Goal: Task Accomplishment & Management: Use online tool/utility

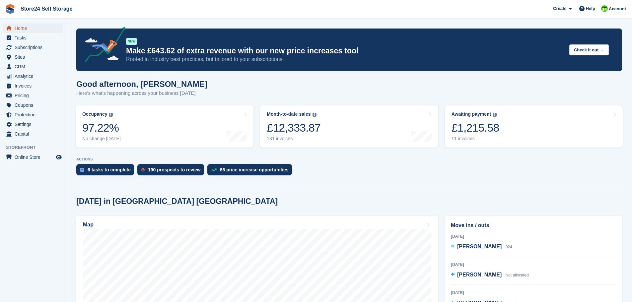
click at [16, 28] on span "Home" at bounding box center [35, 28] width 40 height 9
click at [468, 132] on div "£1,215.33" at bounding box center [476, 128] width 48 height 14
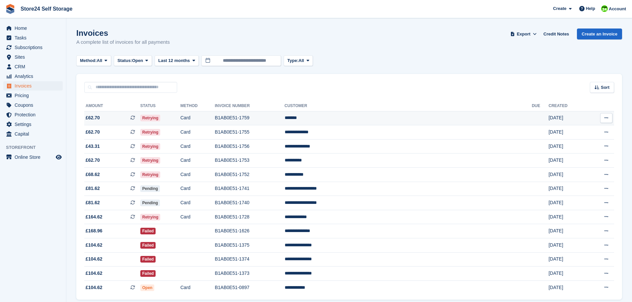
click at [284, 117] on td "B1AB0E51-1759" at bounding box center [250, 118] width 70 height 14
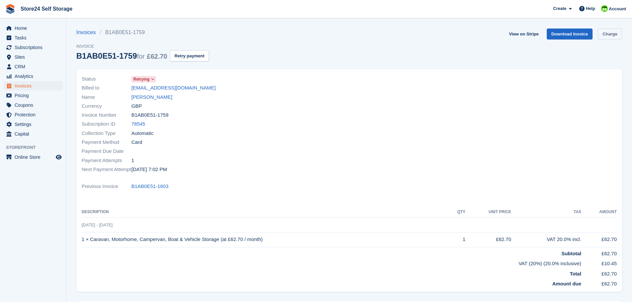
click at [601, 34] on link "Charge" at bounding box center [610, 34] width 24 height 11
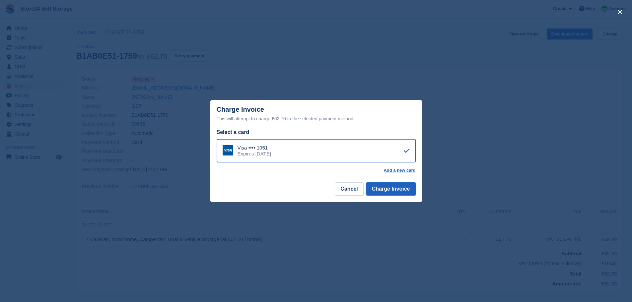
click at [383, 194] on button "Charge Invoice" at bounding box center [390, 189] width 49 height 13
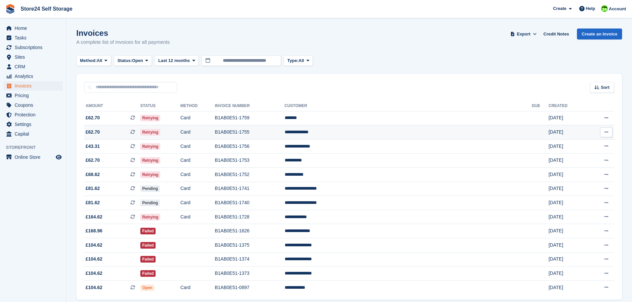
click at [390, 133] on td "**********" at bounding box center [408, 132] width 247 height 14
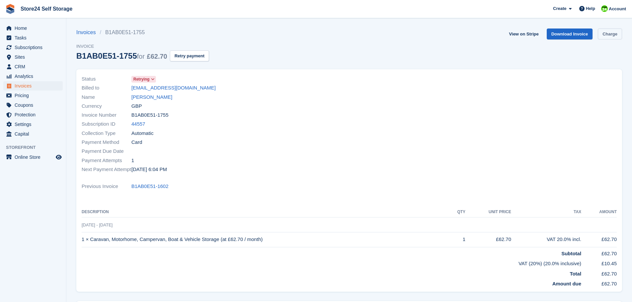
click at [609, 33] on link "Charge" at bounding box center [610, 34] width 24 height 11
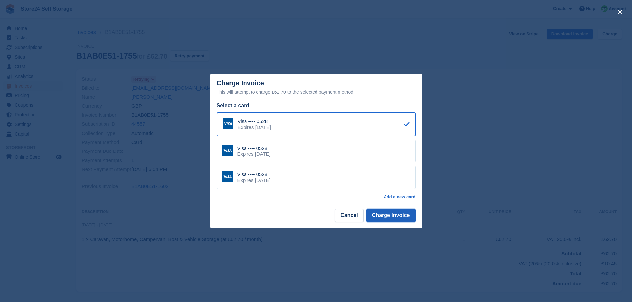
click at [384, 216] on button "Charge Invoice" at bounding box center [390, 215] width 49 height 13
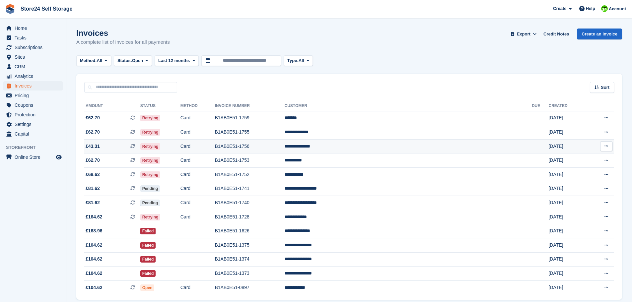
click at [384, 147] on td "**********" at bounding box center [408, 146] width 247 height 14
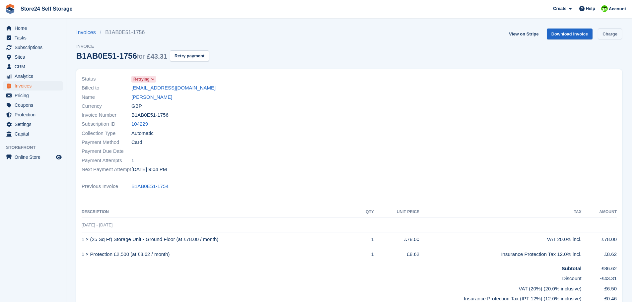
click at [609, 35] on link "Charge" at bounding box center [610, 34] width 24 height 11
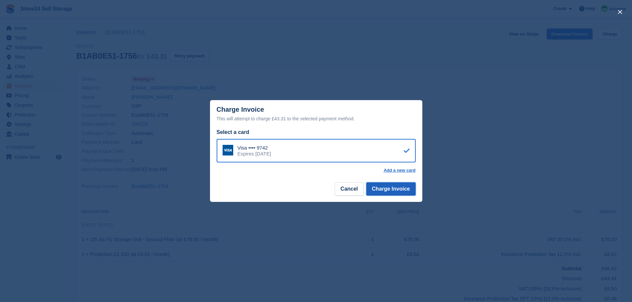
click at [395, 189] on button "Charge Invoice" at bounding box center [390, 189] width 49 height 13
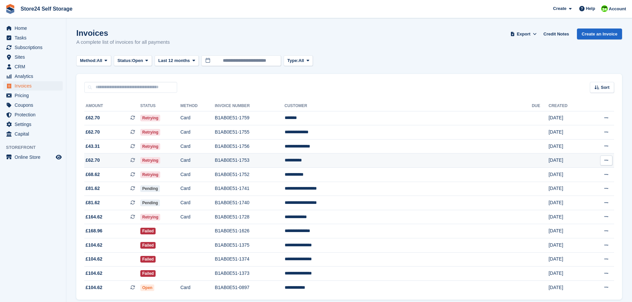
click at [393, 162] on td "**********" at bounding box center [408, 161] width 247 height 14
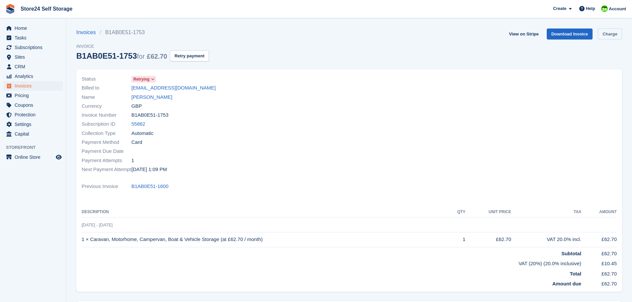
click at [603, 36] on link "Charge" at bounding box center [610, 34] width 24 height 11
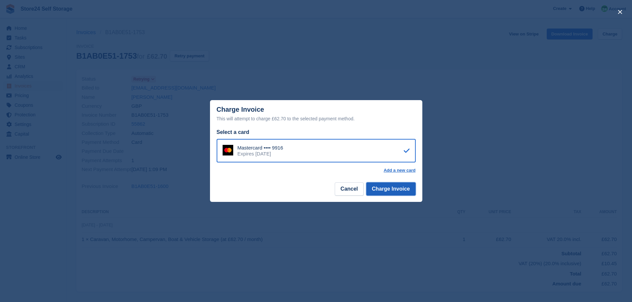
click at [400, 193] on button "Charge Invoice" at bounding box center [390, 189] width 49 height 13
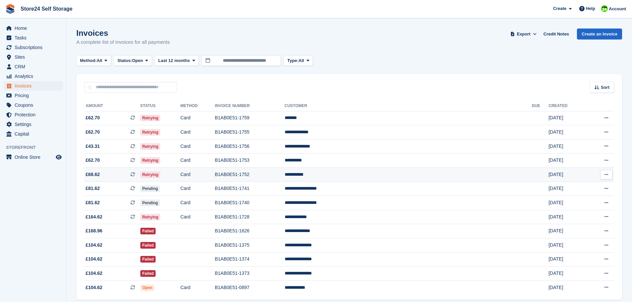
click at [389, 173] on td "**********" at bounding box center [408, 175] width 247 height 14
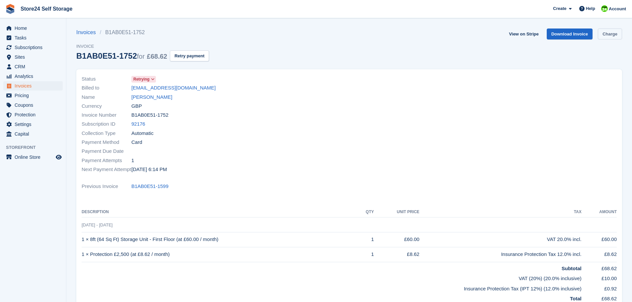
click at [614, 34] on link "Charge" at bounding box center [610, 34] width 24 height 11
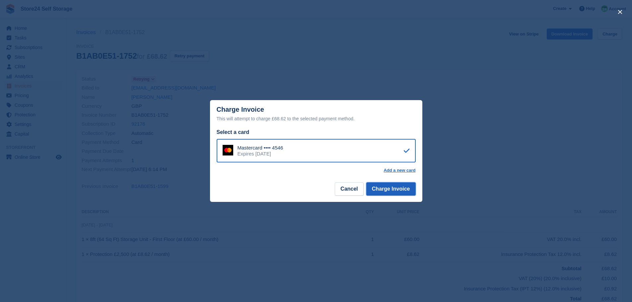
click at [393, 189] on button "Charge Invoice" at bounding box center [390, 189] width 49 height 13
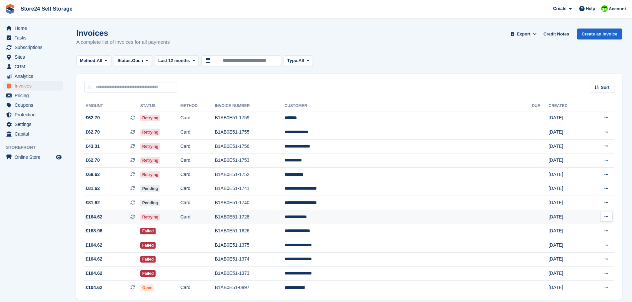
click at [284, 217] on td "B1AB0E51-1728" at bounding box center [250, 217] width 70 height 14
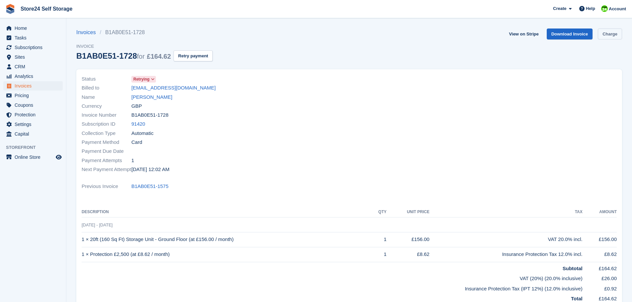
click at [614, 36] on link "Charge" at bounding box center [610, 34] width 24 height 11
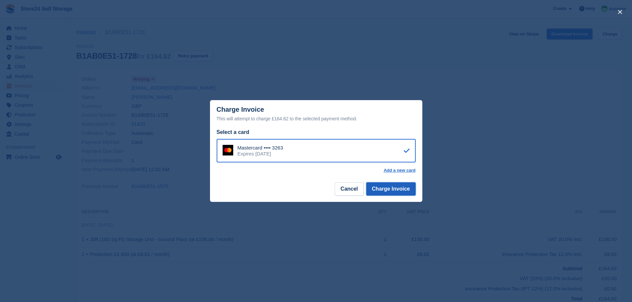
click at [384, 193] on button "Charge Invoice" at bounding box center [390, 189] width 49 height 13
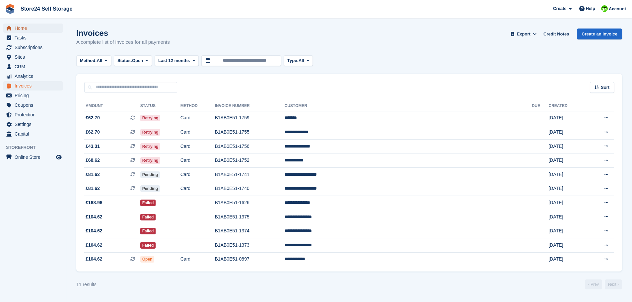
click at [21, 27] on span "Home" at bounding box center [35, 28] width 40 height 9
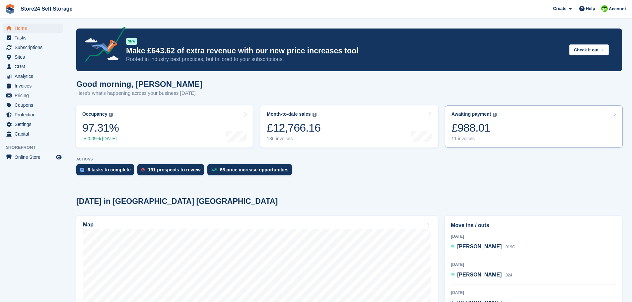
click at [464, 129] on div "£988.01" at bounding box center [474, 128] width 45 height 14
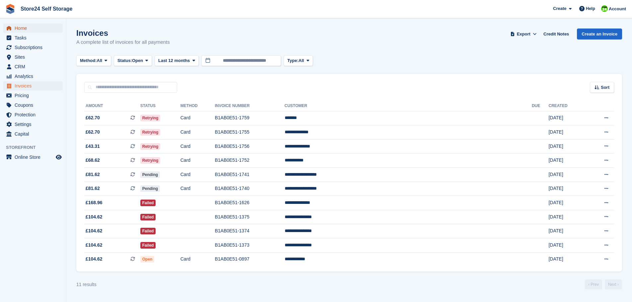
click at [17, 30] on span "Home" at bounding box center [35, 28] width 40 height 9
